Goal: Information Seeking & Learning: Learn about a topic

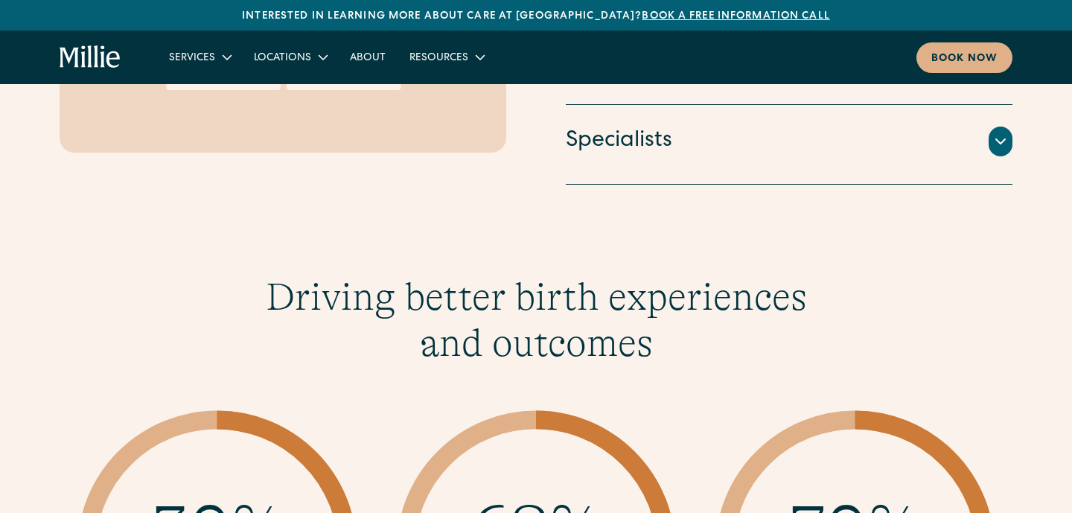
scroll to position [2528, 0]
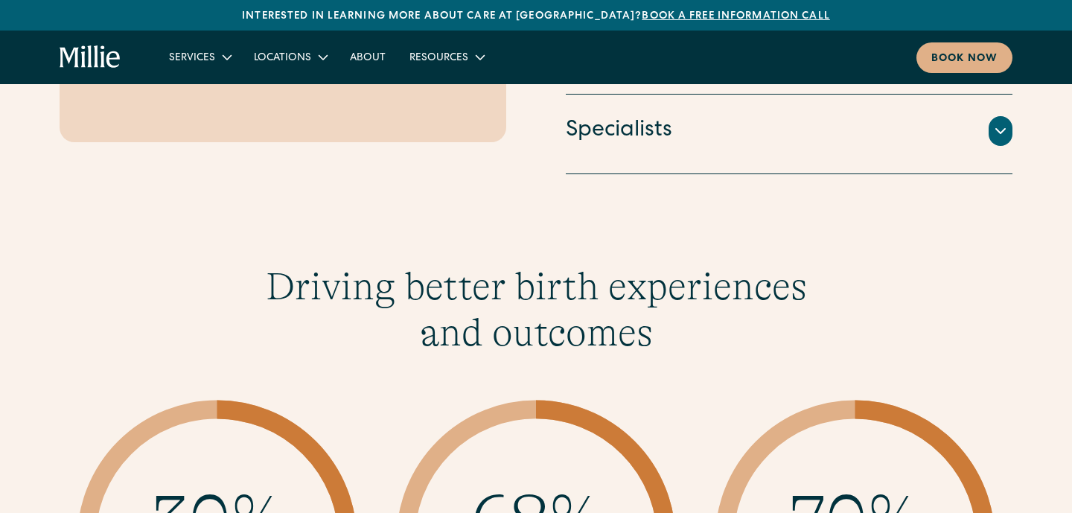
click at [638, 130] on h4 "Specialists" at bounding box center [619, 130] width 106 height 31
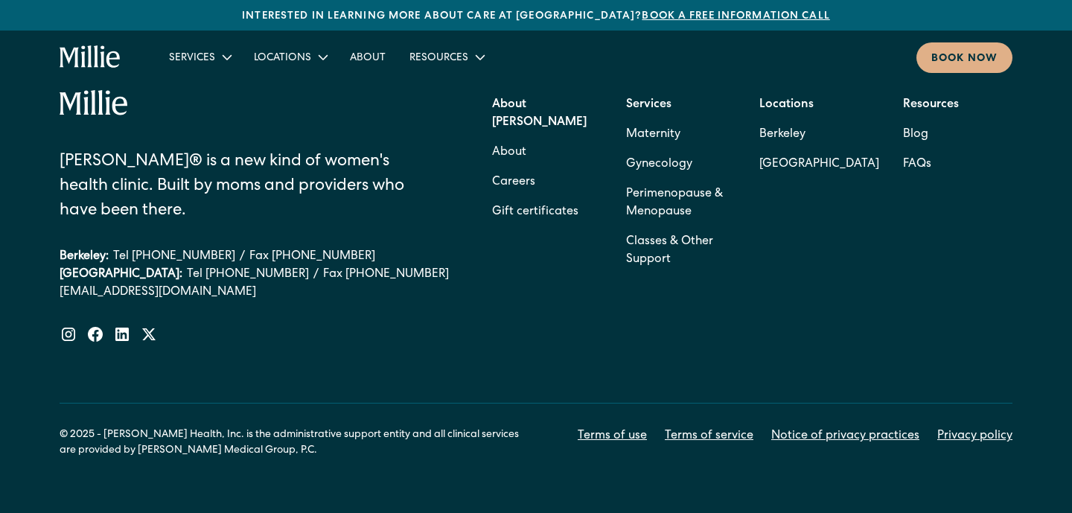
scroll to position [6657, 0]
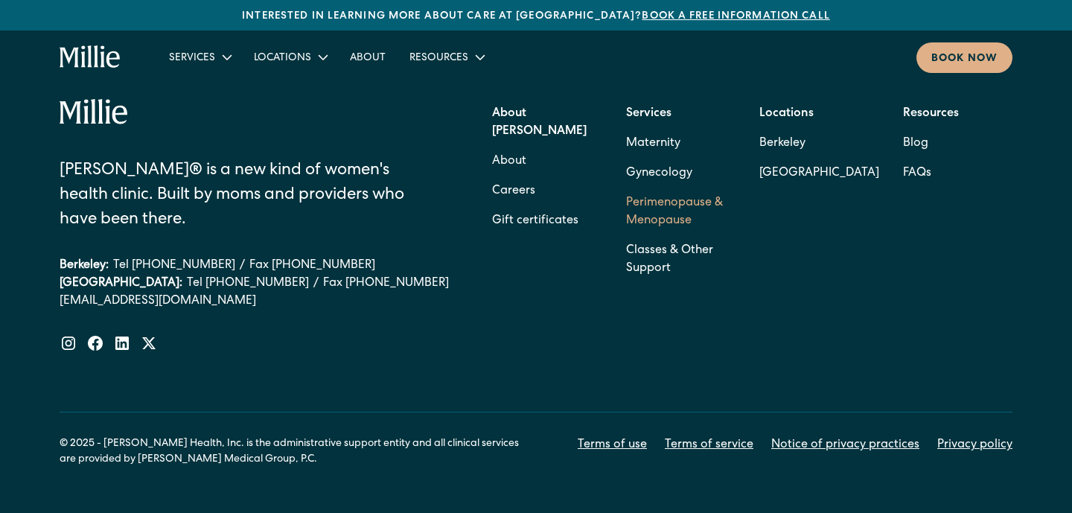
click at [640, 188] on link "Perimenopause & Menopause" at bounding box center [680, 212] width 109 height 48
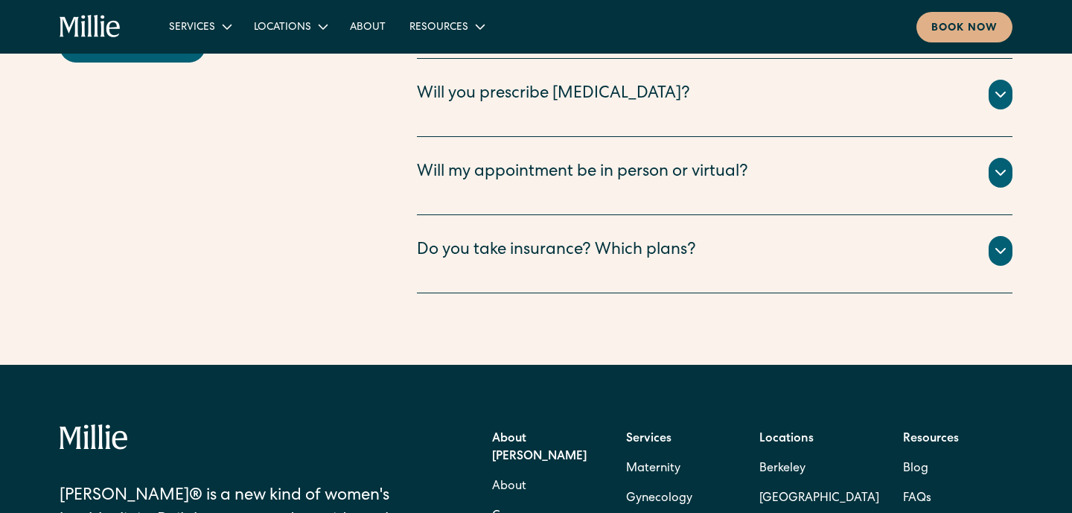
scroll to position [4381, 0]
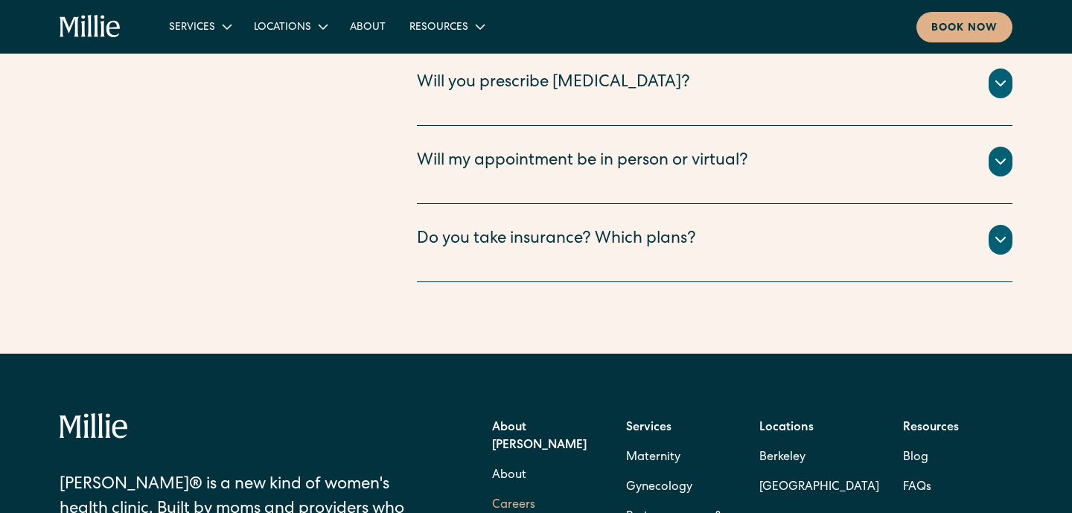
click at [520, 491] on link "Careers" at bounding box center [513, 506] width 43 height 30
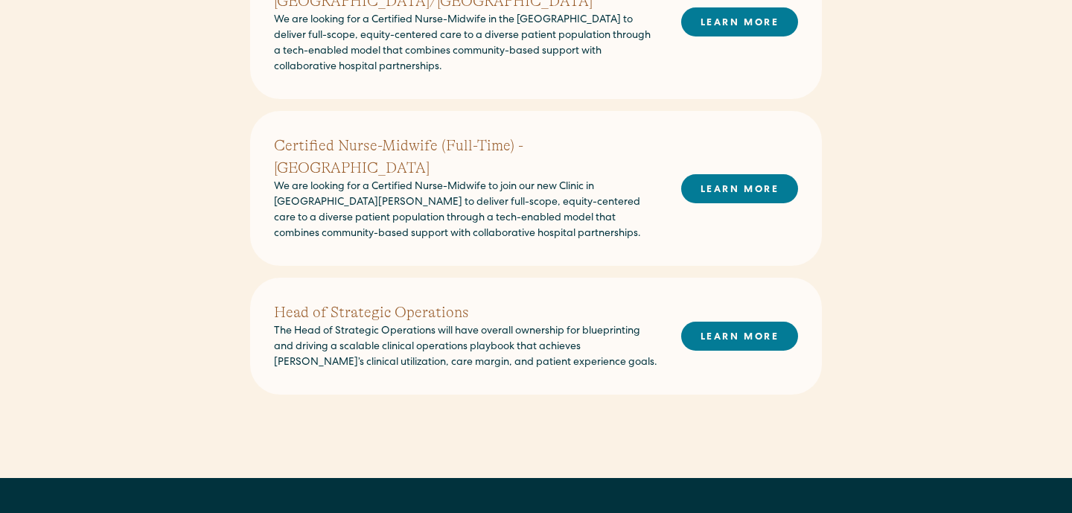
scroll to position [690, 0]
